Goal: Information Seeking & Learning: Learn about a topic

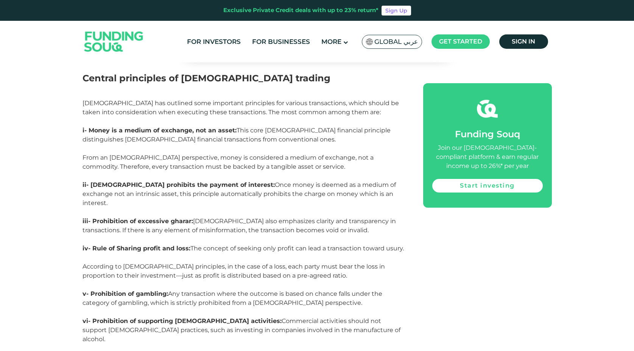
scroll to position [1052, 0]
click at [108, 37] on img at bounding box center [114, 42] width 74 height 38
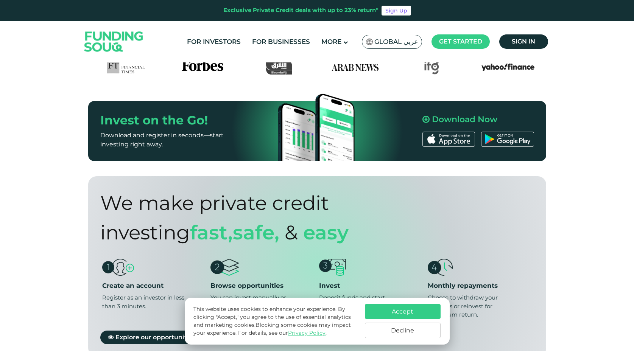
scroll to position [405, 0]
